Goal: Transaction & Acquisition: Obtain resource

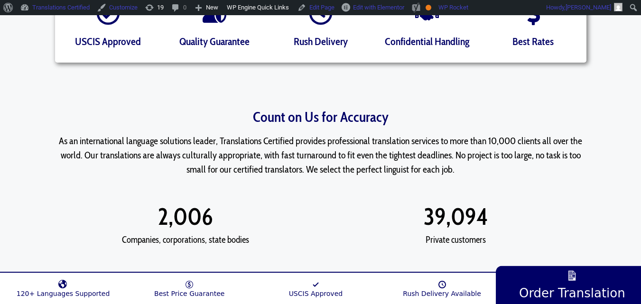
scroll to position [237, 0]
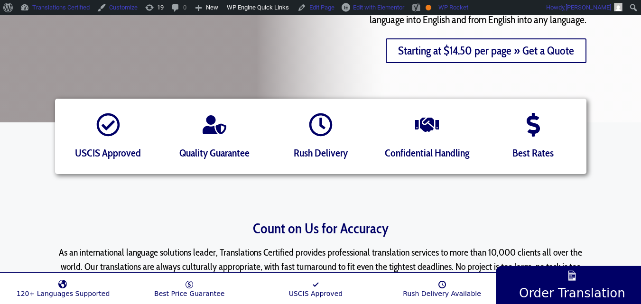
click at [423, 50] on link "Starting at $14.50 per page » Get a Quote" at bounding box center [486, 50] width 201 height 25
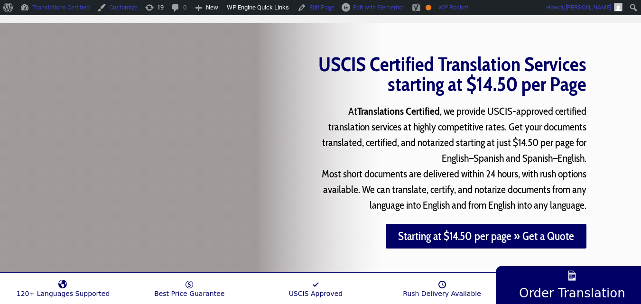
scroll to position [47, 0]
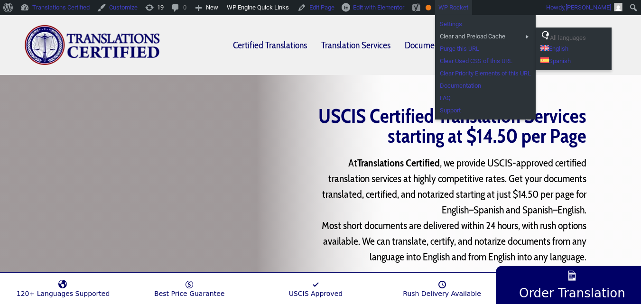
click at [570, 35] on link "All languages" at bounding box center [573, 36] width 76 height 12
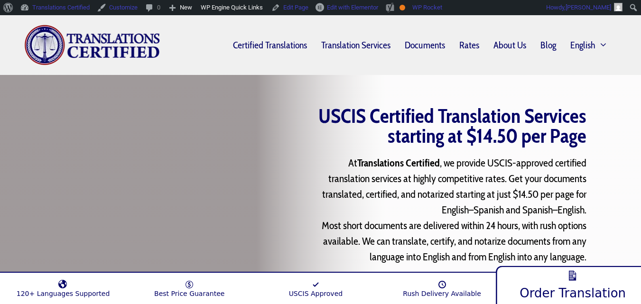
click at [551, 293] on span "Order Translation" at bounding box center [572, 292] width 106 height 15
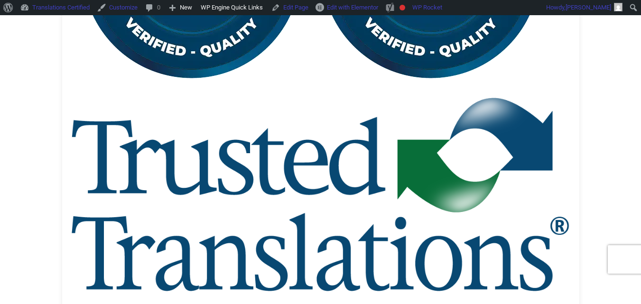
scroll to position [186, 0]
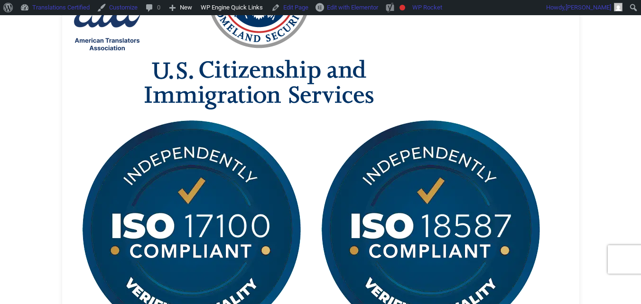
drag, startPoint x: 220, startPoint y: 248, endPoint x: 202, endPoint y: 146, distance: 103.9
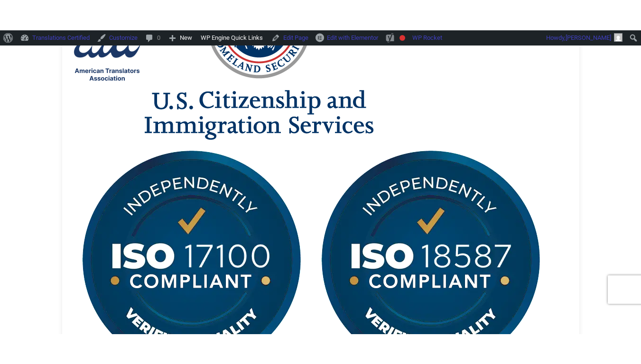
scroll to position [0, 0]
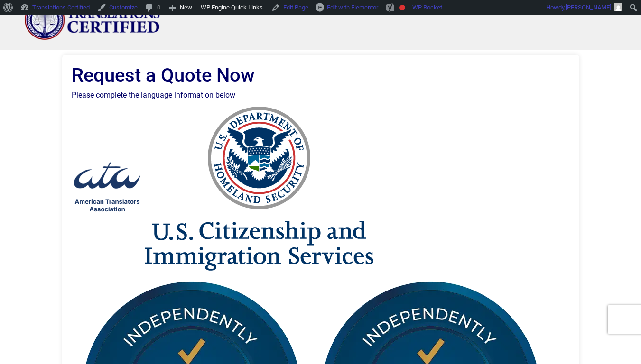
drag, startPoint x: 349, startPoint y: 162, endPoint x: 347, endPoint y: 215, distance: 53.6
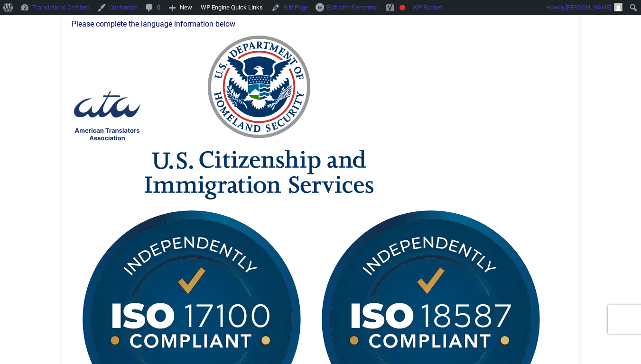
scroll to position [30, 0]
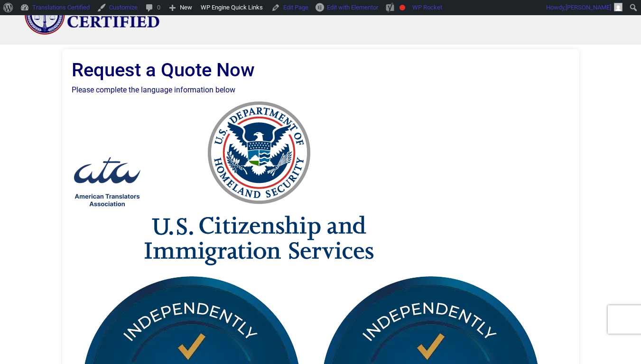
drag, startPoint x: 344, startPoint y: 210, endPoint x: 340, endPoint y: 168, distance: 41.9
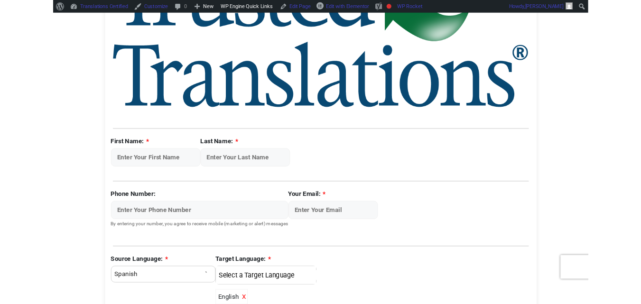
scroll to position [759, 0]
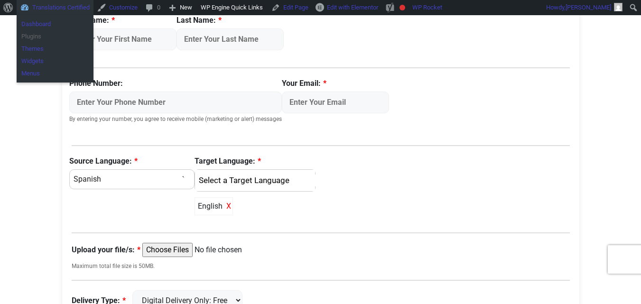
click at [67, 37] on link "Plugins" at bounding box center [55, 36] width 77 height 12
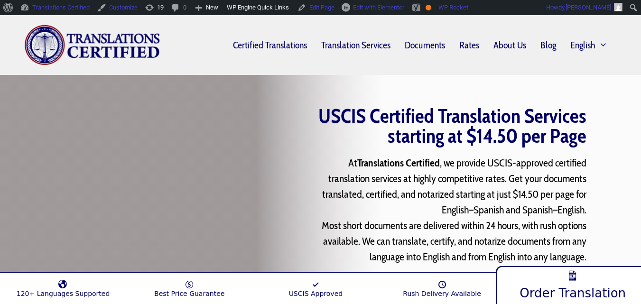
click at [569, 292] on span "Order Translation" at bounding box center [572, 292] width 106 height 15
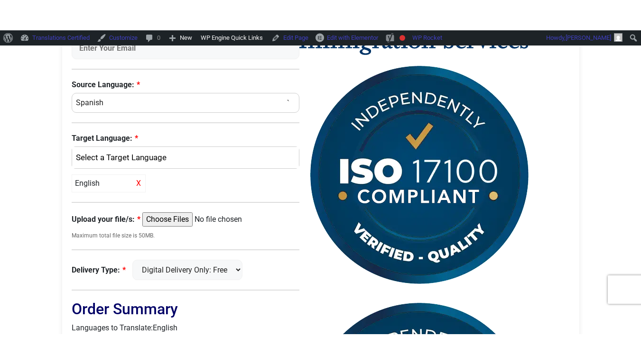
scroll to position [55, 0]
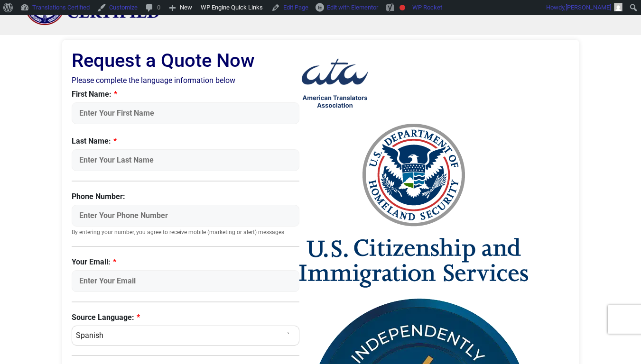
drag, startPoint x: 381, startPoint y: 202, endPoint x: 377, endPoint y: 171, distance: 30.6
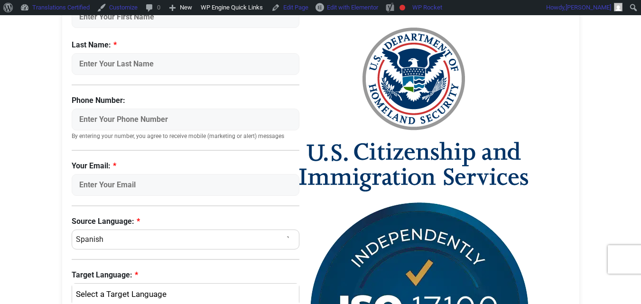
scroll to position [119, 0]
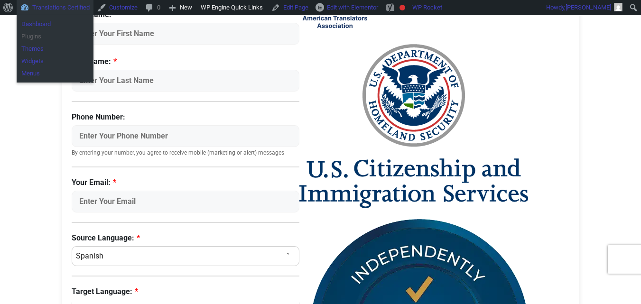
click at [58, 35] on link "Plugins" at bounding box center [55, 36] width 77 height 12
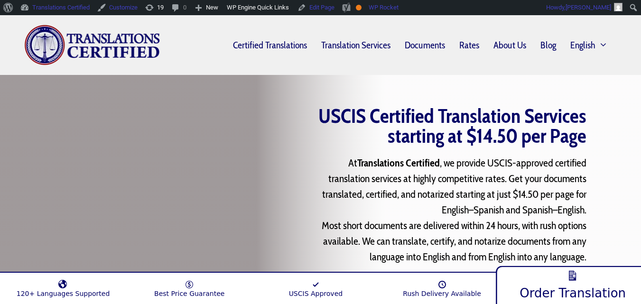
click at [527, 291] on span "Order Translation" at bounding box center [572, 292] width 106 height 15
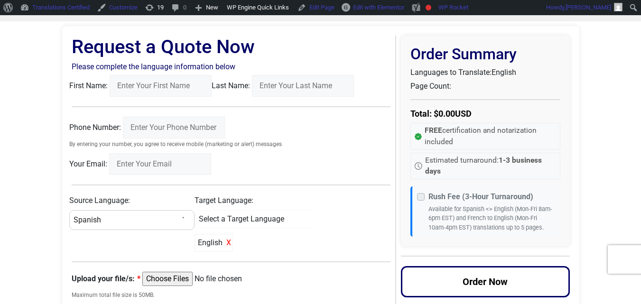
scroll to position [47, 0]
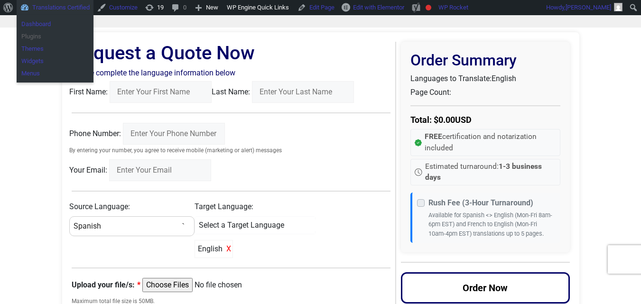
click at [48, 35] on link "Plugins" at bounding box center [55, 36] width 77 height 12
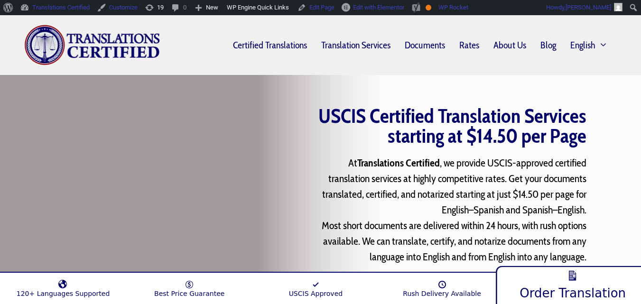
click at [548, 272] on link "Order Translation" at bounding box center [573, 283] width 154 height 41
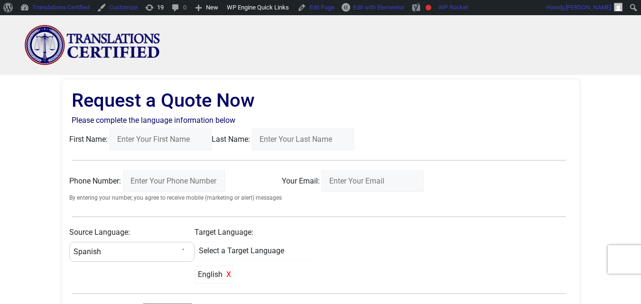
drag, startPoint x: 323, startPoint y: 267, endPoint x: 276, endPoint y: 155, distance: 121.6
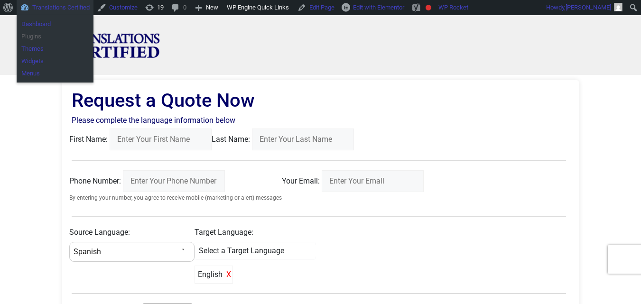
click at [55, 38] on link "Plugins" at bounding box center [55, 36] width 77 height 12
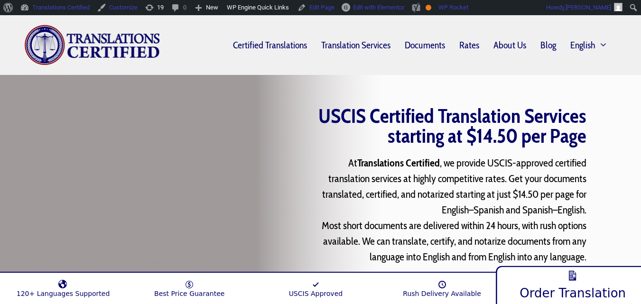
click at [602, 280] on link "Order Translation" at bounding box center [573, 283] width 154 height 41
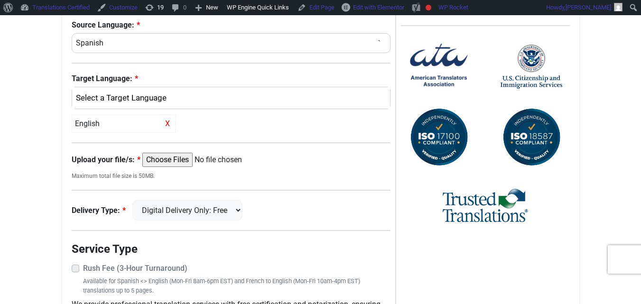
scroll to position [332, 0]
click at [176, 165] on input "Upload your file/s:" at bounding box center [214, 160] width 145 height 14
type input "C:\fakepath\vsb-png.png"
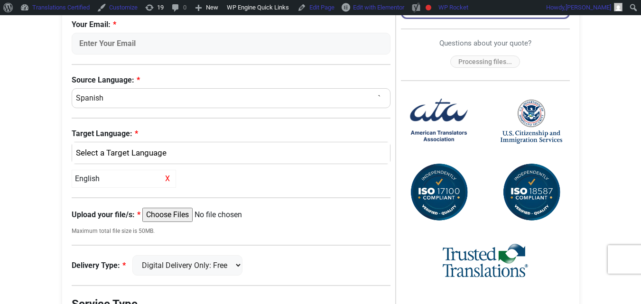
scroll to position [142, 0]
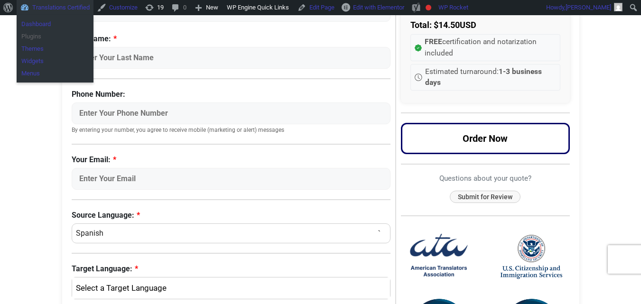
click at [44, 37] on link "Plugins" at bounding box center [55, 36] width 77 height 12
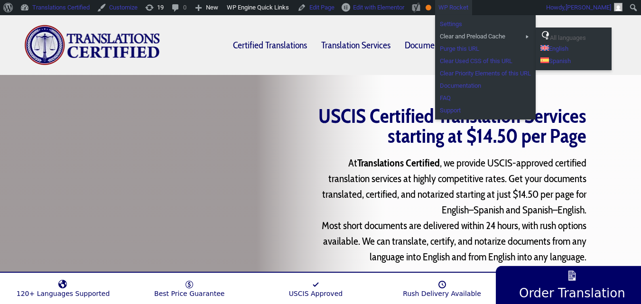
click at [575, 41] on link "All languages" at bounding box center [573, 36] width 76 height 12
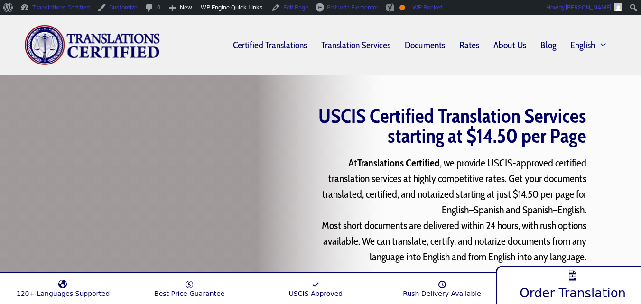
click at [571, 298] on span "Order Translation" at bounding box center [572, 292] width 106 height 15
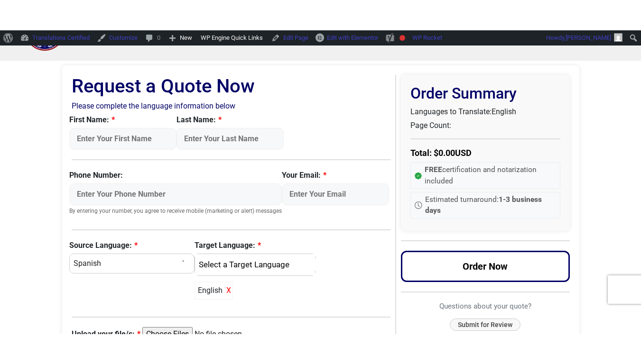
scroll to position [31, 0]
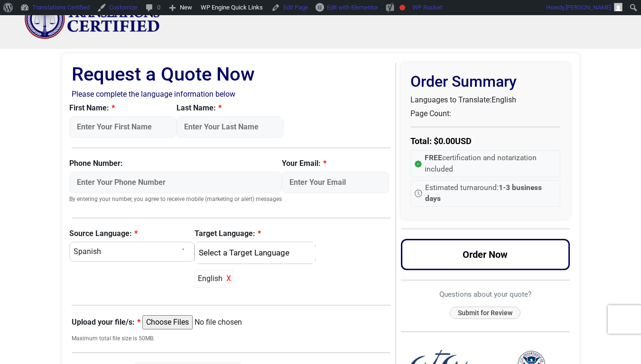
drag, startPoint x: 358, startPoint y: 205, endPoint x: 358, endPoint y: 193, distance: 12.8
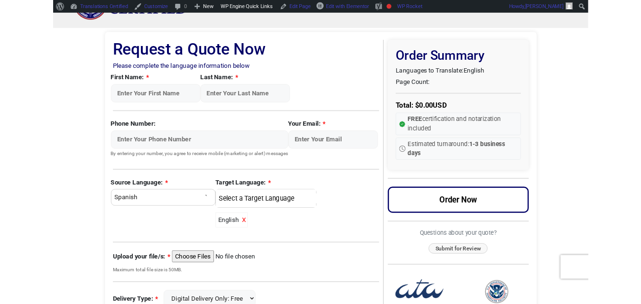
scroll to position [49, 0]
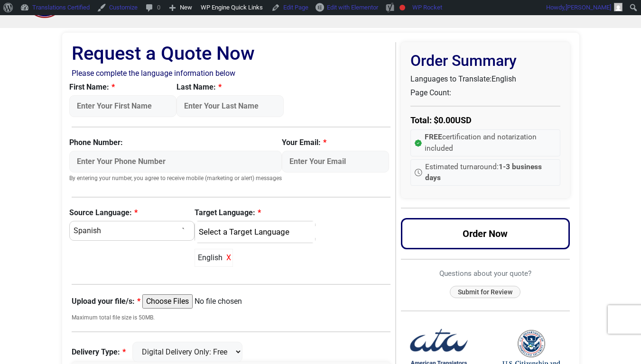
drag, startPoint x: 358, startPoint y: 193, endPoint x: 358, endPoint y: 215, distance: 22.3
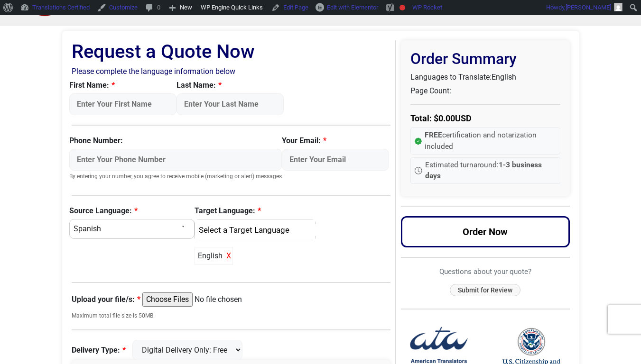
click at [358, 185] on div "Phone Number: By entering your number, you agree to receive mobile (marketing o…" at bounding box center [231, 160] width 324 height 50
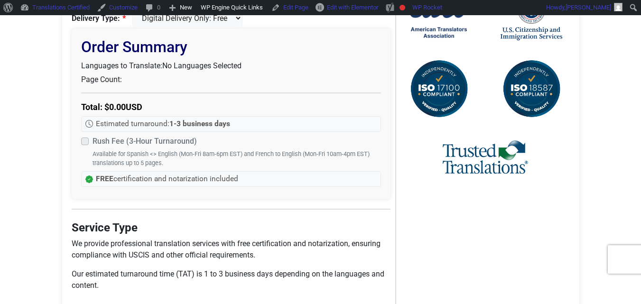
scroll to position [428, 0]
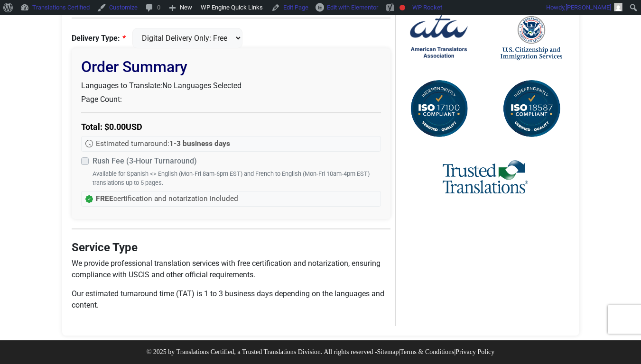
drag, startPoint x: 449, startPoint y: 259, endPoint x: 444, endPoint y: 239, distance: 20.4
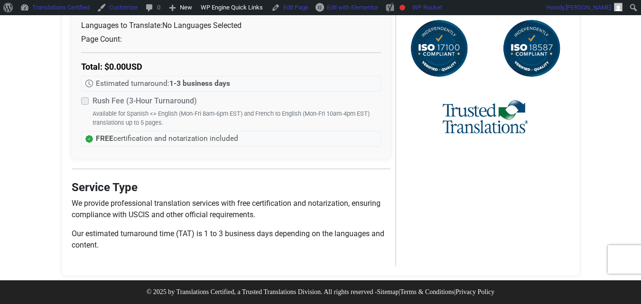
scroll to position [458, 0]
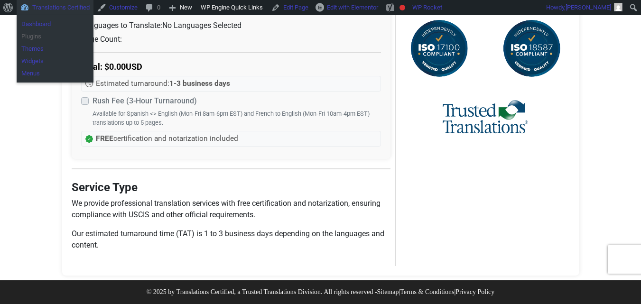
click at [61, 36] on link "Plugins" at bounding box center [55, 36] width 77 height 12
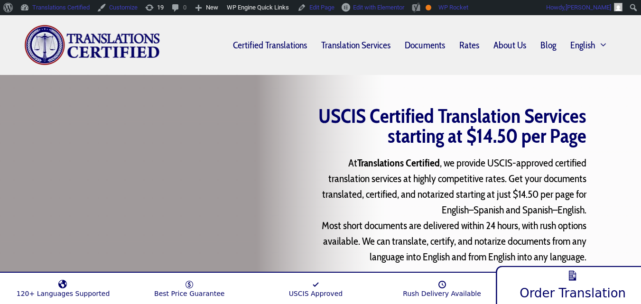
click at [536, 278] on link "Order Translation" at bounding box center [573, 283] width 154 height 41
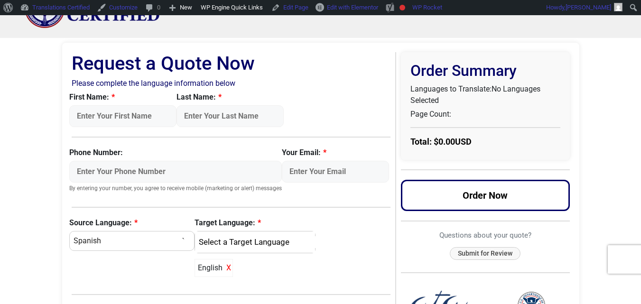
scroll to position [47, 0]
